Goal: Find specific page/section: Locate a particular part of the current website

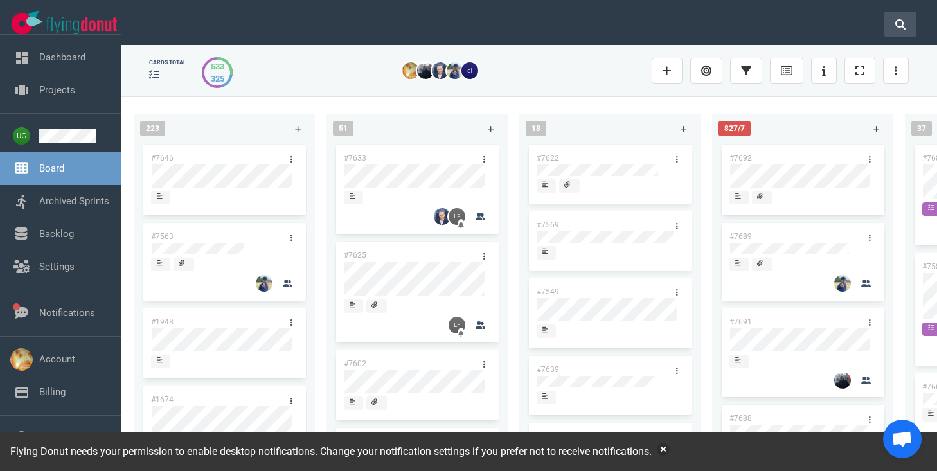
scroll to position [0, 216]
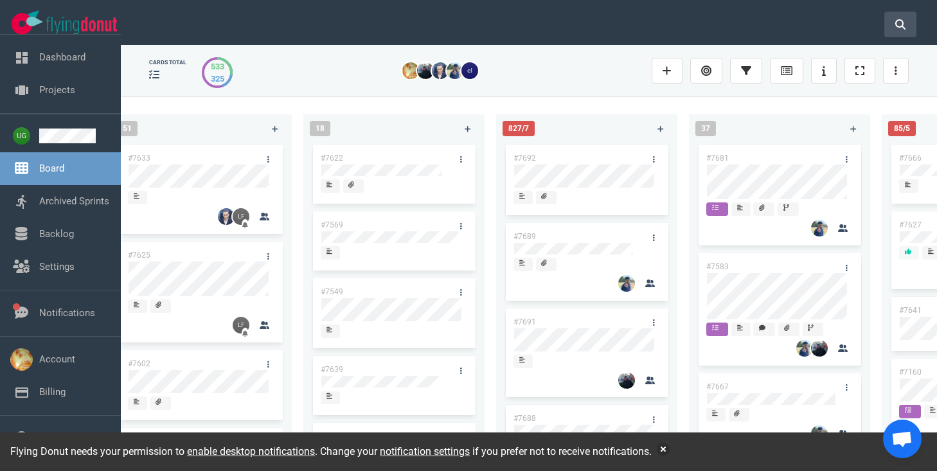
click at [896, 30] on button at bounding box center [901, 25] width 32 height 26
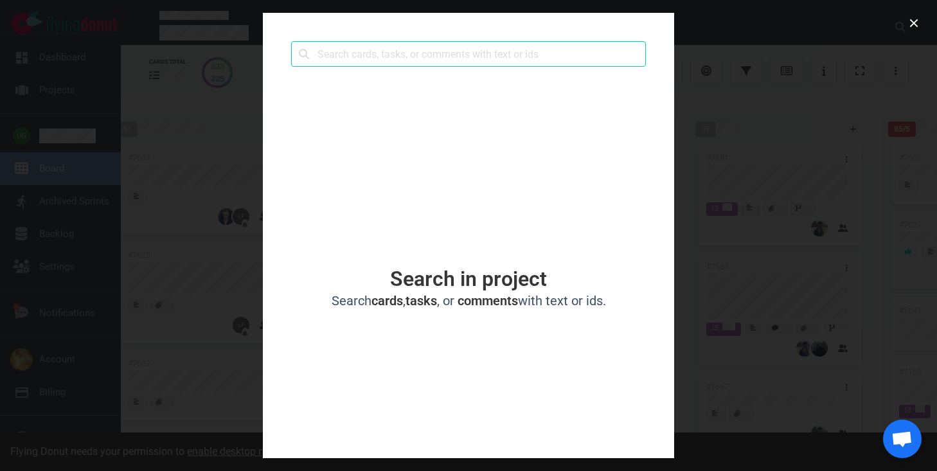
click at [640, 51] on input "text" at bounding box center [468, 54] width 355 height 26
type input "7497"
click button "Search" at bounding box center [0, 0] width 0 height 0
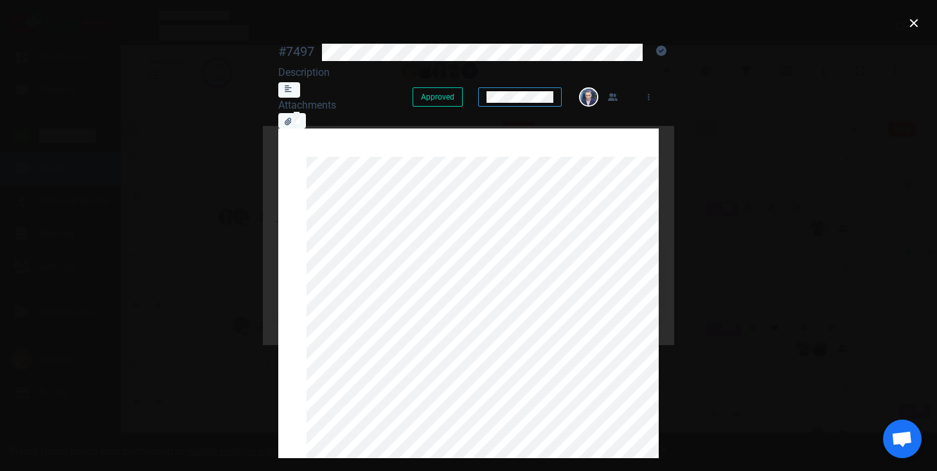
scroll to position [338, 0]
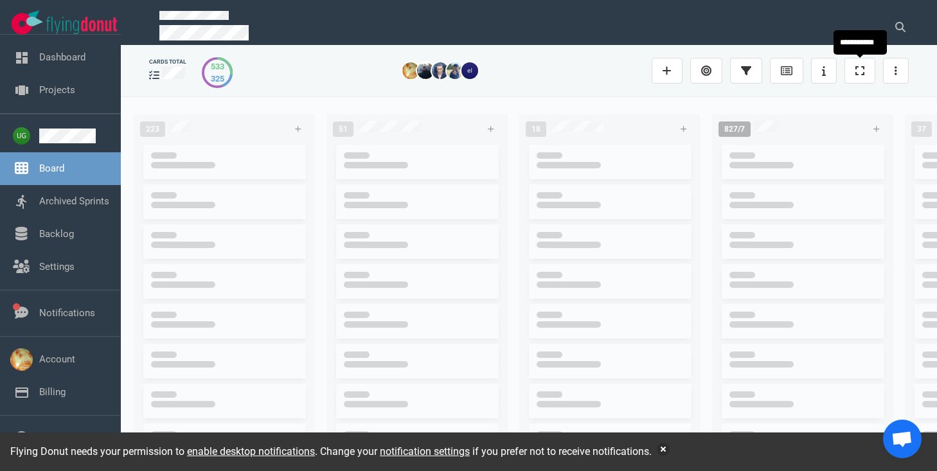
click at [920, 26] on div at bounding box center [537, 22] width 786 height 45
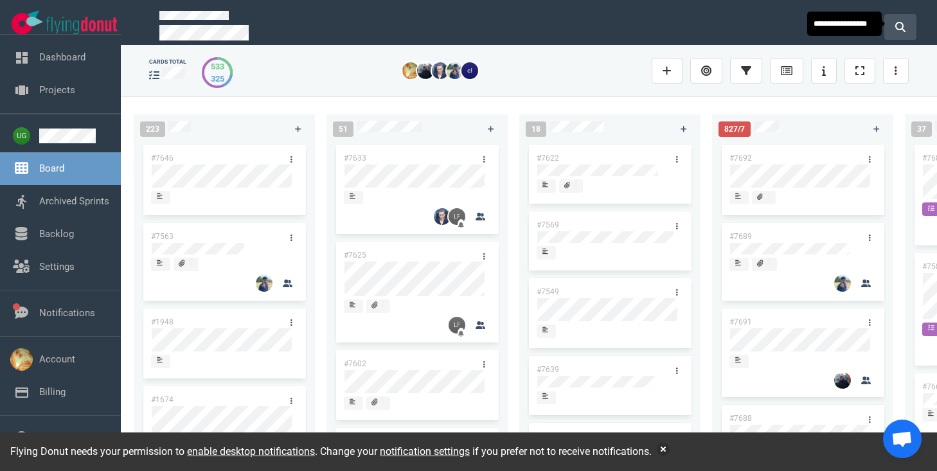
click at [892, 16] on button at bounding box center [901, 27] width 32 height 26
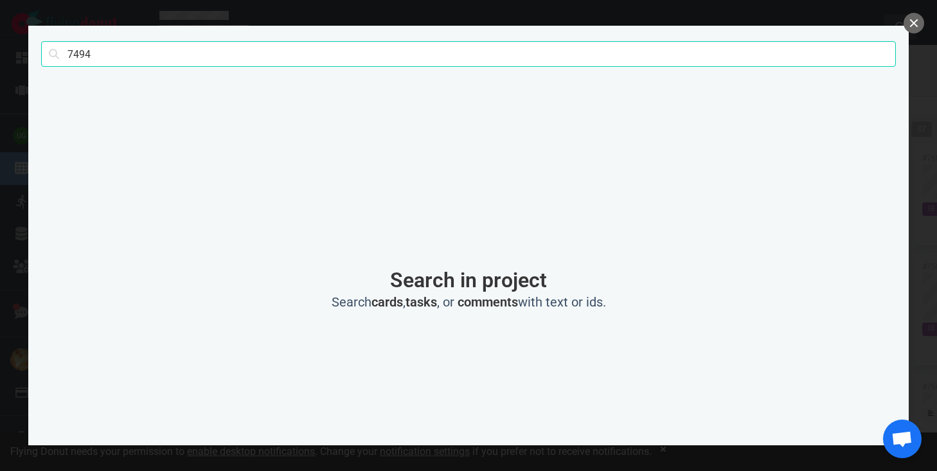
click button "Search" at bounding box center [0, 0] width 0 height 0
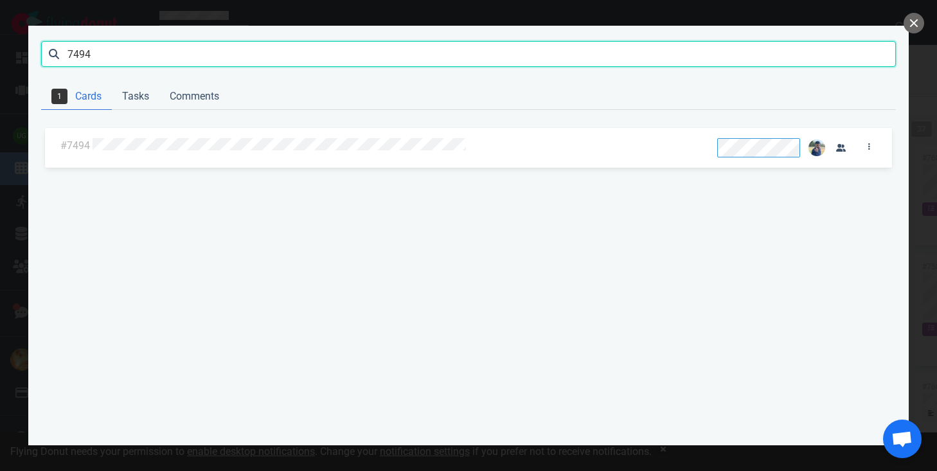
click button "Search" at bounding box center [0, 0] width 0 height 0
type input "7497"
click button "Search" at bounding box center [0, 0] width 0 height 0
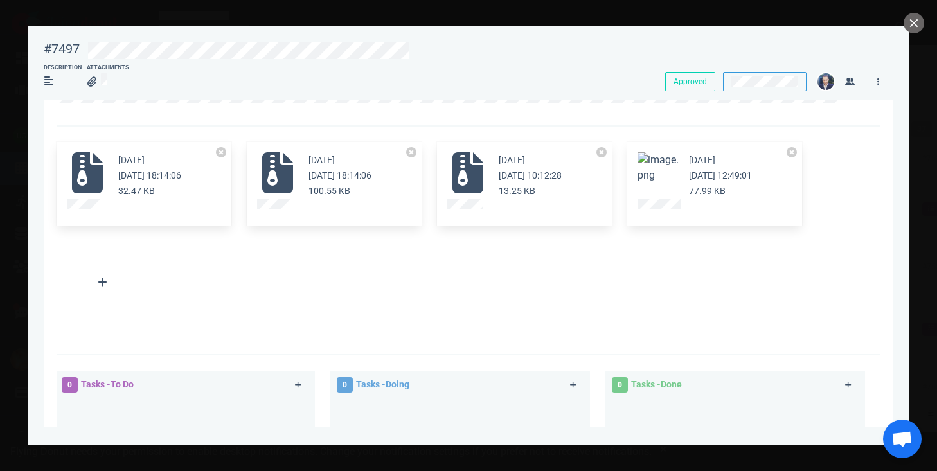
scroll to position [472, 0]
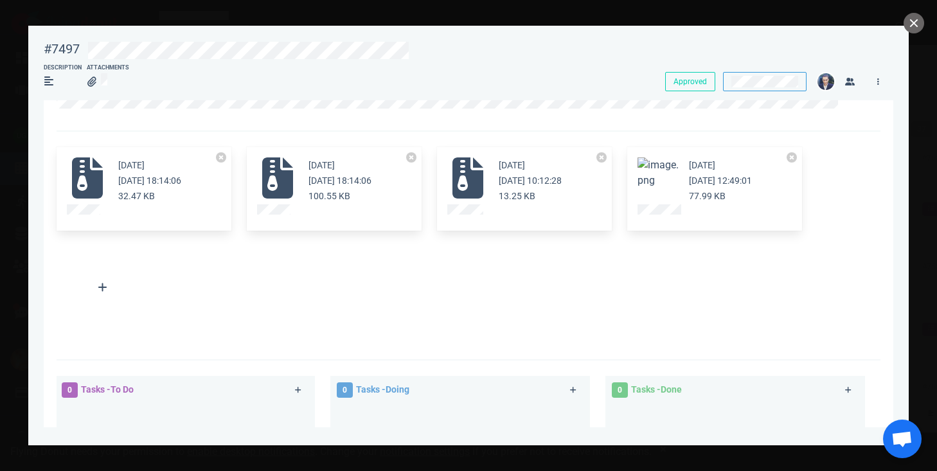
click at [122, 189] on div "3 months ago Jun 02, 2025 18:14:06 32.47 KB" at bounding box center [149, 181] width 63 height 46
click at [82, 182] on icon at bounding box center [87, 178] width 41 height 41
click at [459, 220] on div "2 months ago Jun 24, 2025 10:12:28 13.25 KB" at bounding box center [524, 189] width 175 height 84
click at [460, 206] on link at bounding box center [466, 211] width 36 height 12
